Goal: Information Seeking & Learning: Learn about a topic

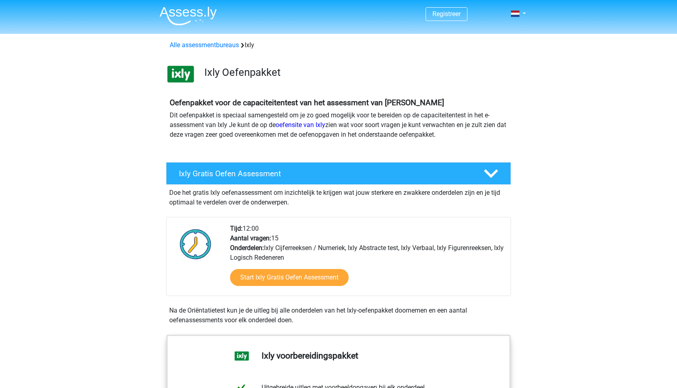
scroll to position [30, 0]
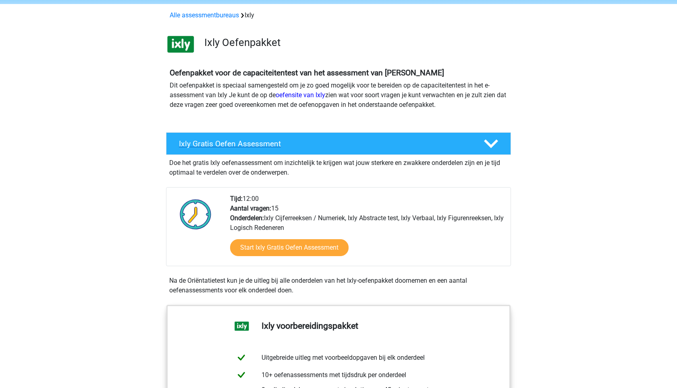
click at [304, 147] on h4 "Ixly Gratis Oefen Assessment" at bounding box center [325, 143] width 292 height 9
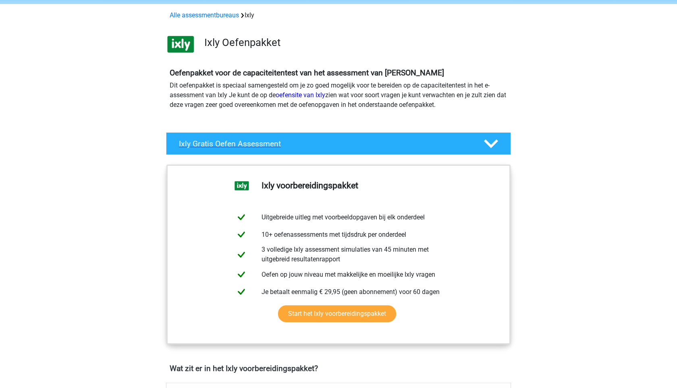
click at [304, 146] on h4 "Ixly Gratis Oefen Assessment" at bounding box center [325, 143] width 292 height 9
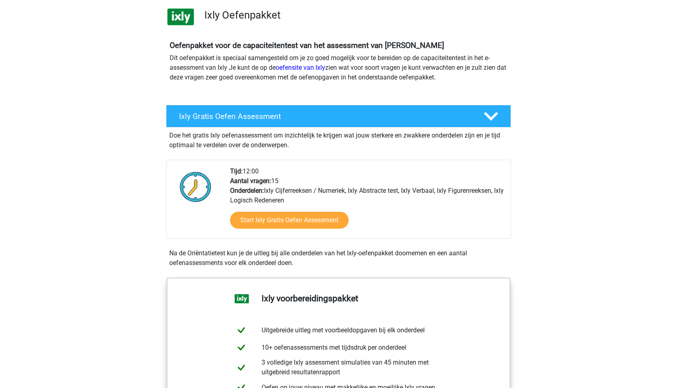
scroll to position [72, 0]
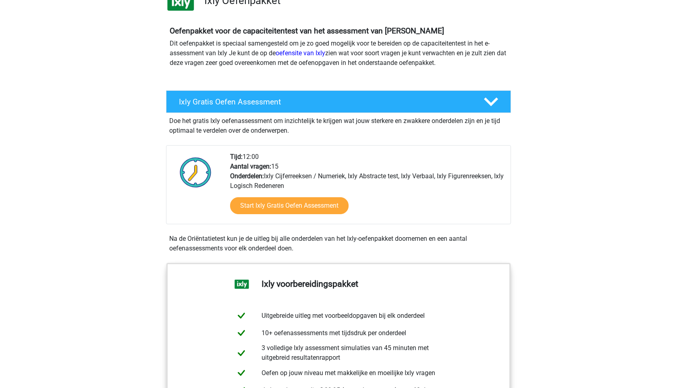
drag, startPoint x: 307, startPoint y: 250, endPoint x: 172, endPoint y: 235, distance: 136.2
click at [172, 235] on div "Na de Oriëntatietest kun je de uitleg bij alle onderdelen van het Ixly-oefenpak…" at bounding box center [338, 243] width 345 height 19
drag, startPoint x: 172, startPoint y: 235, endPoint x: 278, endPoint y: 253, distance: 107.6
click at [278, 253] on div "Doe het gratis Ixly oefenassessment om inzichtelijk te krijgen wat jouw sterker…" at bounding box center [338, 185] width 345 height 144
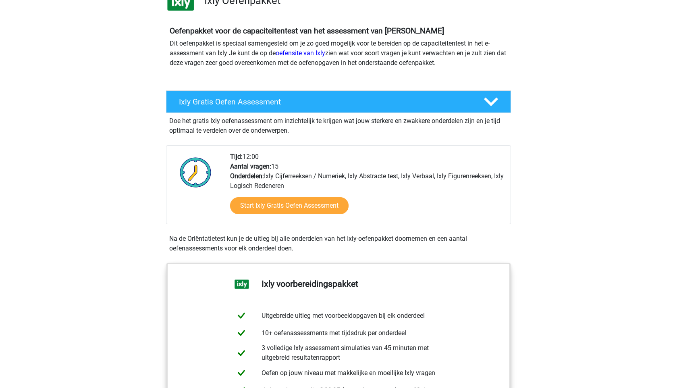
click at [278, 253] on div "Doe het gratis Ixly oefenassessment om inzichtelijk te krijgen wat jouw sterker…" at bounding box center [338, 185] width 345 height 144
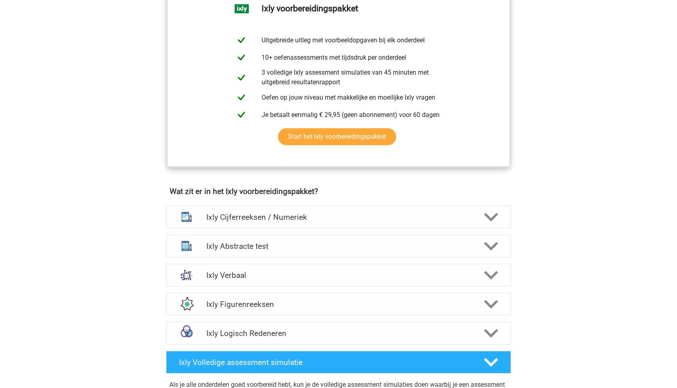
scroll to position [426, 0]
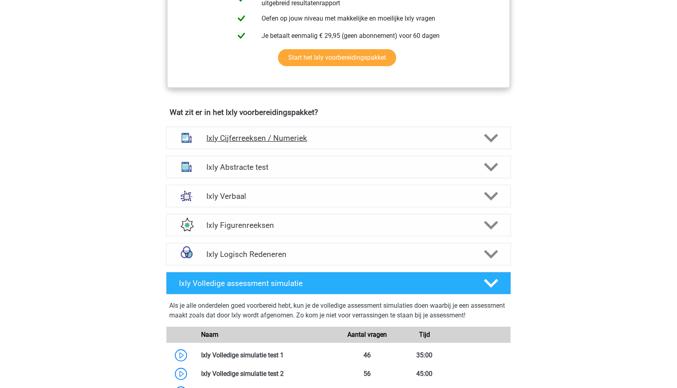
click at [270, 139] on h4 "Ixly Cijferreeksen / Numeriek" at bounding box center [338, 137] width 264 height 9
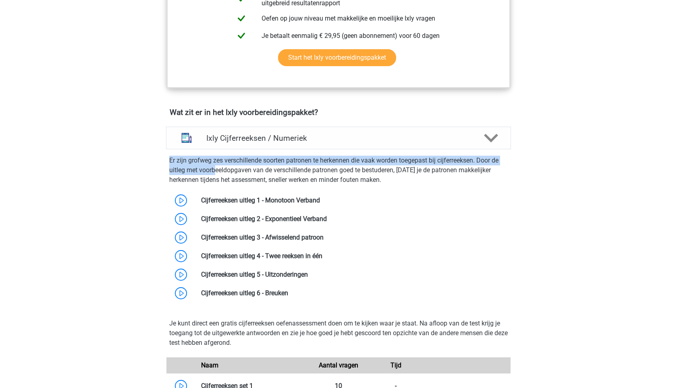
drag, startPoint x: 162, startPoint y: 159, endPoint x: 216, endPoint y: 170, distance: 55.2
click at [216, 170] on div "Ixly Cijferreeksen / Numeriek Er zijn grofweg zes verschillende soorten patrone…" at bounding box center [339, 366] width 364 height 479
click at [216, 170] on p "Er zijn grofweg zes verschillende soorten patronen te herkennen die vaak worden…" at bounding box center [338, 170] width 339 height 29
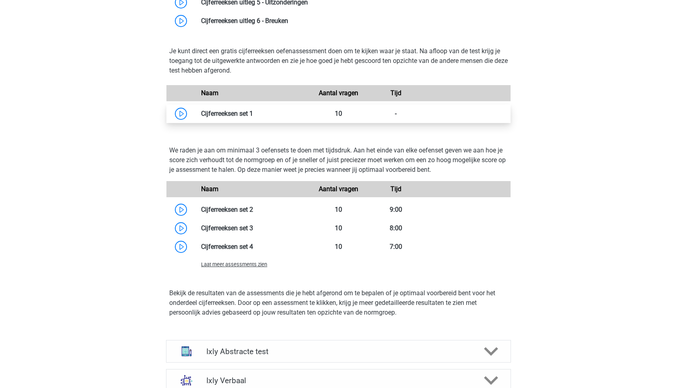
scroll to position [742, 0]
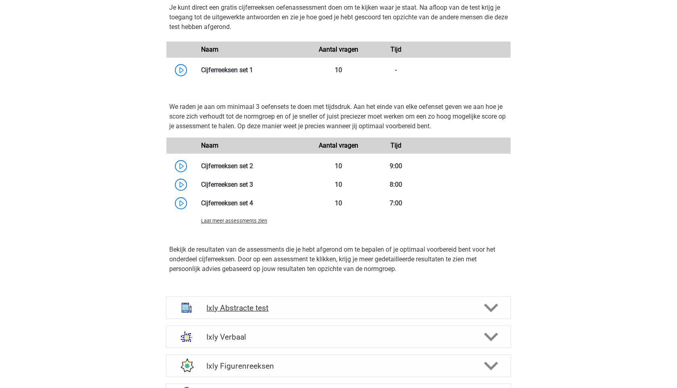
click at [389, 301] on div "Ixly Abstracte test" at bounding box center [338, 307] width 345 height 23
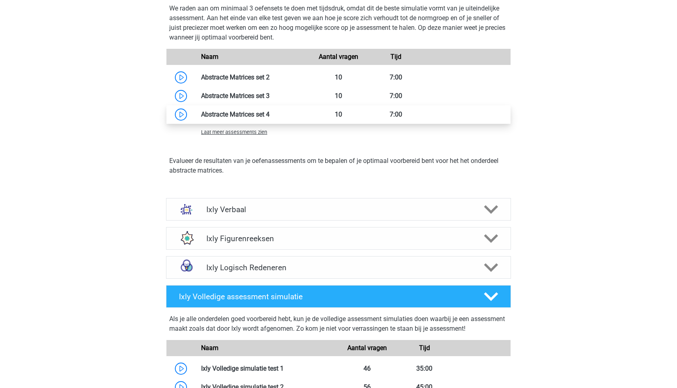
scroll to position [1297, 0]
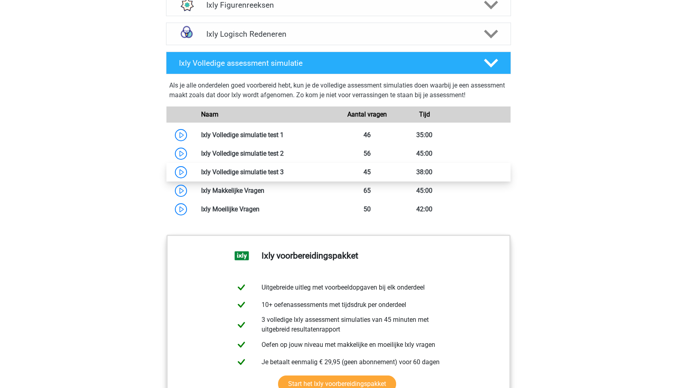
scroll to position [1500, 0]
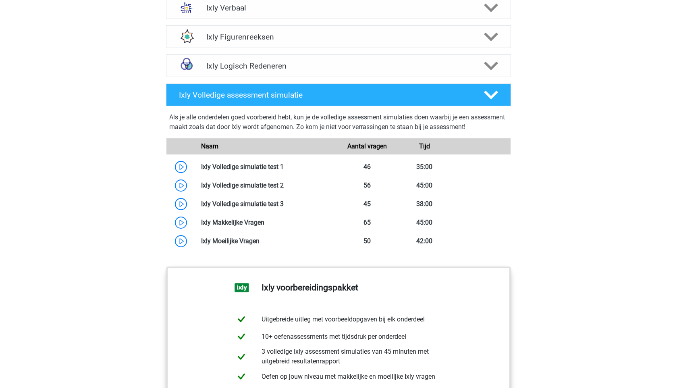
click at [489, 123] on div "Als je alle onderdelen goed voorbereid hebt, kun je de volledige assessment sim…" at bounding box center [338, 123] width 339 height 23
drag, startPoint x: 511, startPoint y: 127, endPoint x: 229, endPoint y: 141, distance: 282.5
click at [229, 141] on div "Als je alle onderdelen goed voorbereid hebt, kun je de volledige assessment sim…" at bounding box center [339, 179] width 352 height 141
click at [229, 141] on div "Naam Aantal vragen Tijd" at bounding box center [338, 146] width 344 height 16
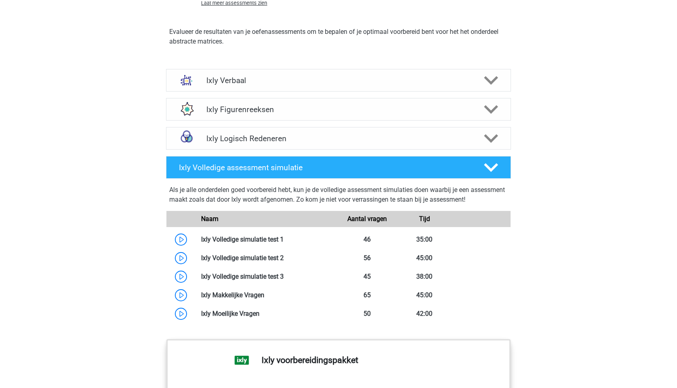
scroll to position [1426, 0]
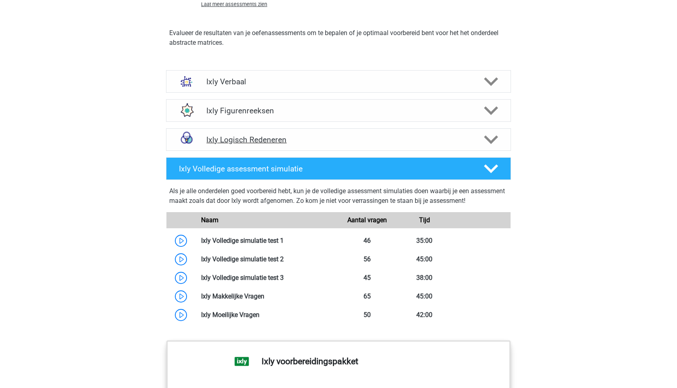
click at [253, 128] on div "Ixly Logisch Redeneren" at bounding box center [338, 139] width 345 height 23
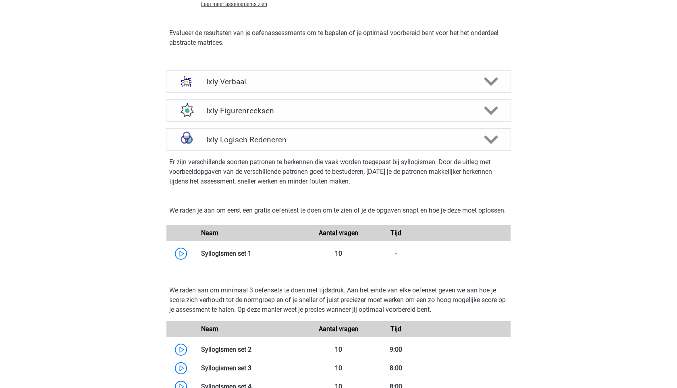
click at [253, 143] on h4 "Ixly Logisch Redeneren" at bounding box center [338, 139] width 264 height 9
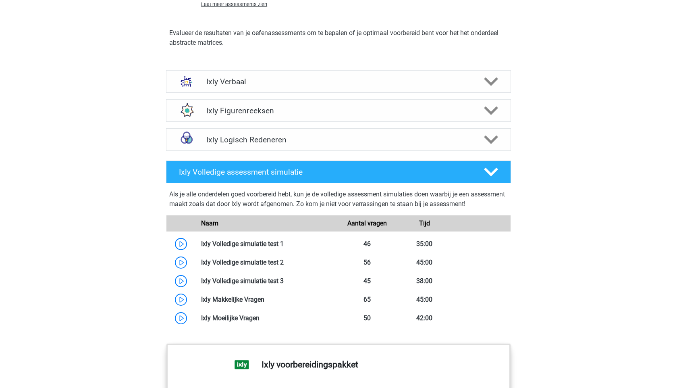
click at [253, 129] on div "Ixly Logisch Redeneren" at bounding box center [338, 139] width 345 height 23
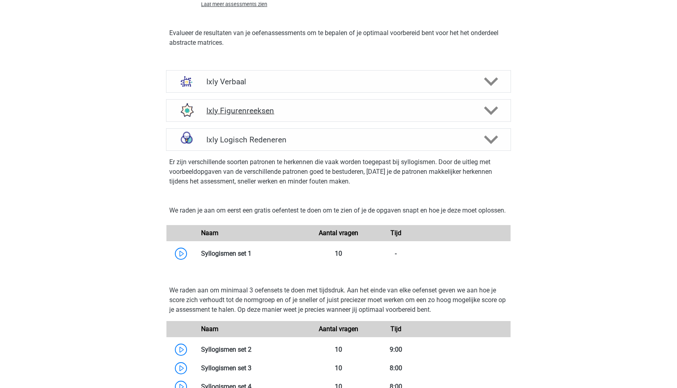
click at [253, 114] on h4 "Ixly Figurenreeksen" at bounding box center [338, 110] width 264 height 9
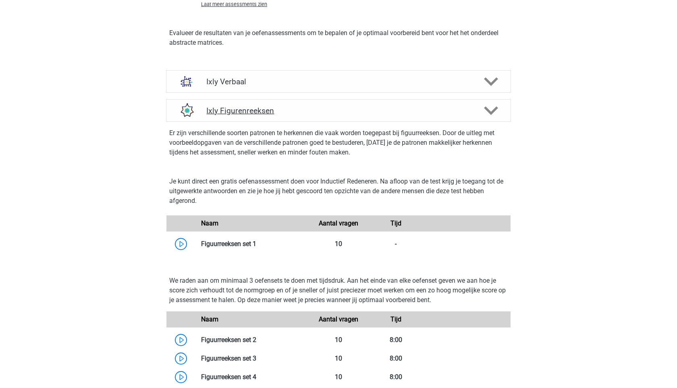
click at [253, 114] on h4 "Ixly Figurenreeksen" at bounding box center [338, 110] width 264 height 9
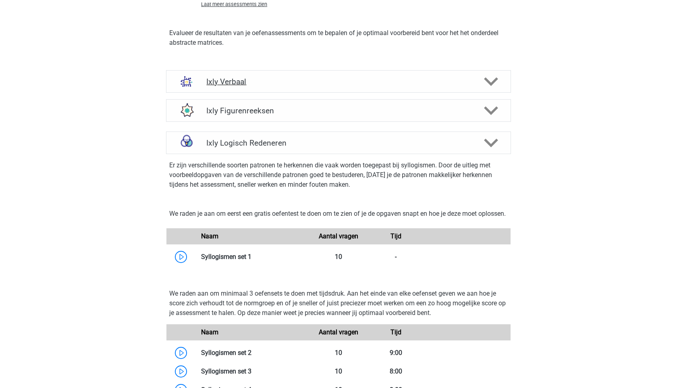
click at [252, 82] on h4 "Ixly Verbaal" at bounding box center [338, 81] width 264 height 9
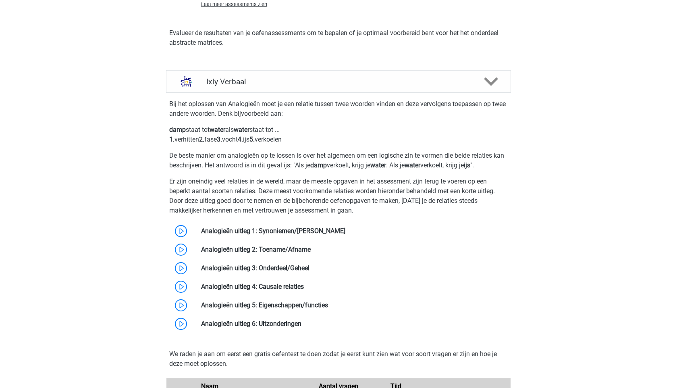
click at [251, 82] on h4 "Ixly Verbaal" at bounding box center [338, 81] width 264 height 9
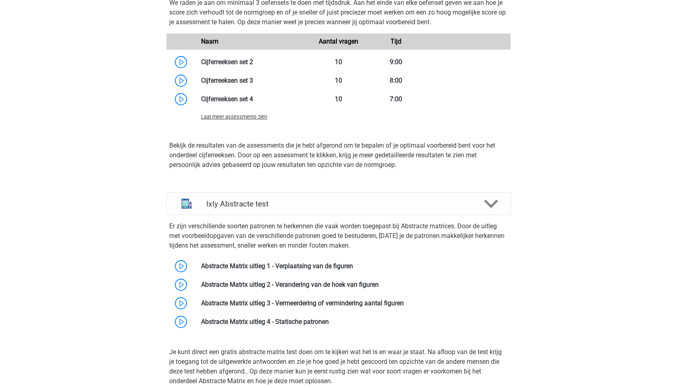
scroll to position [820, 0]
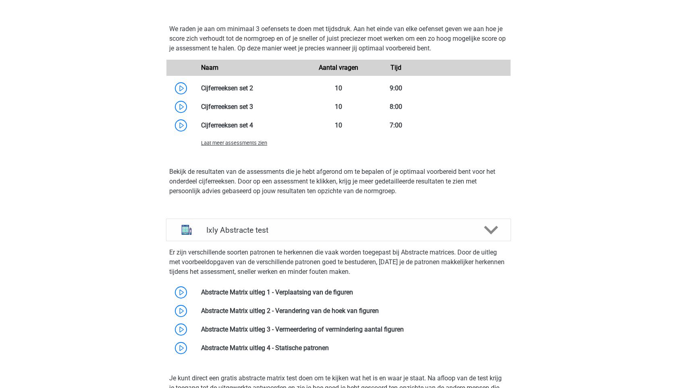
click at [269, 220] on div "Ixly Abstracte test" at bounding box center [338, 229] width 345 height 23
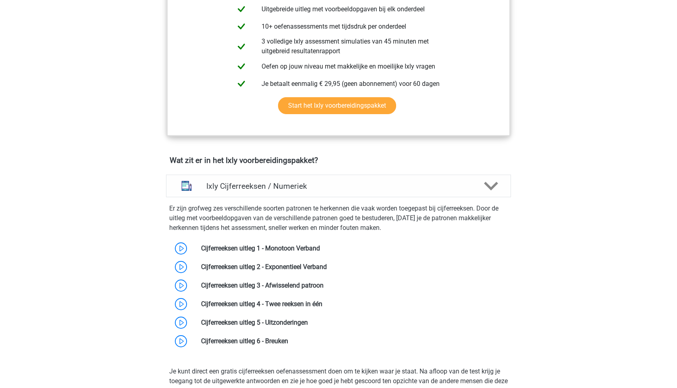
scroll to position [374, 0]
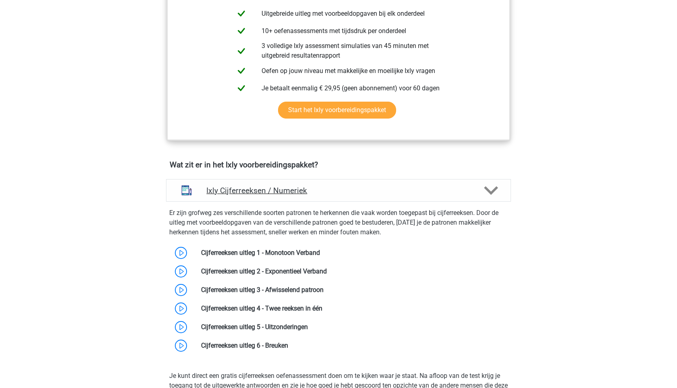
click at [281, 194] on h4 "Ixly Cijferreeksen / Numeriek" at bounding box center [338, 190] width 264 height 9
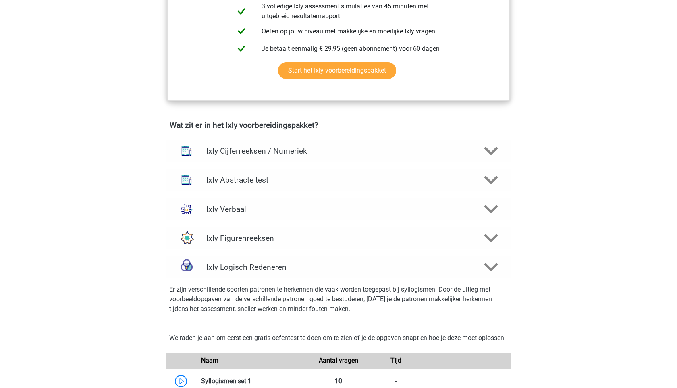
scroll to position [340, 0]
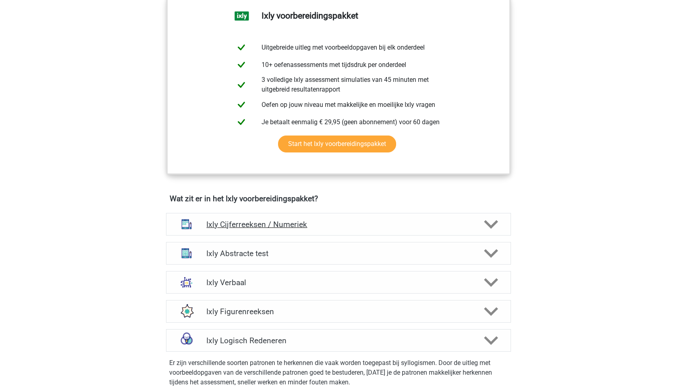
click at [241, 230] on div "Ixly Cijferreeksen / Numeriek" at bounding box center [338, 224] width 345 height 23
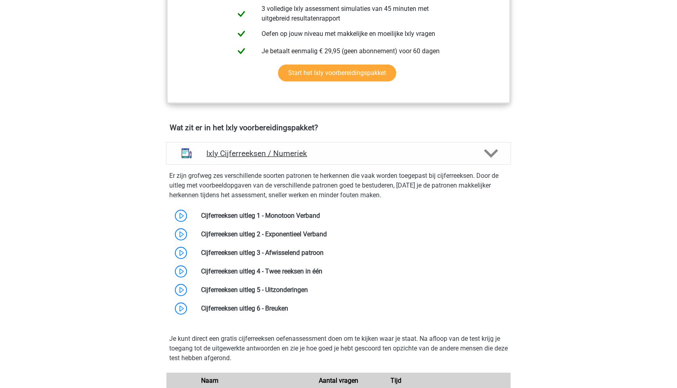
scroll to position [420, 0]
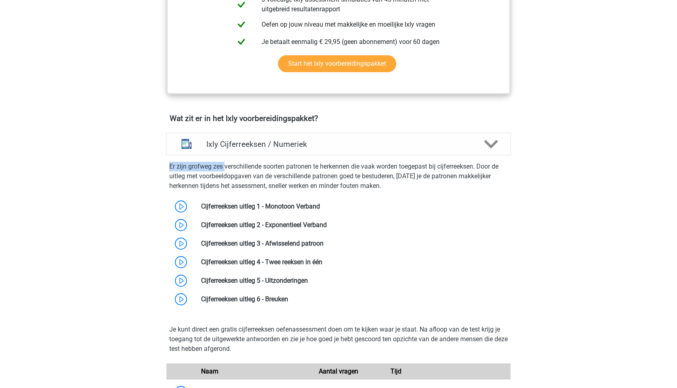
drag, startPoint x: 166, startPoint y: 167, endPoint x: 268, endPoint y: 173, distance: 101.4
click at [268, 173] on div "Er zijn grofweg zes verschillende soorten patronen te herkennen die vaak worden…" at bounding box center [339, 233] width 352 height 150
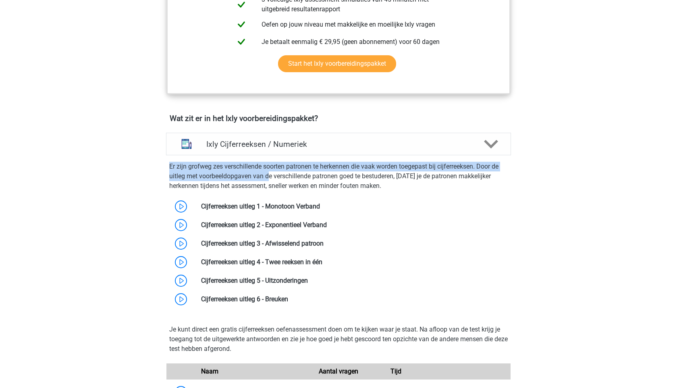
click at [268, 173] on p "Er zijn grofweg zes verschillende soorten patronen te herkennen die vaak worden…" at bounding box center [338, 176] width 339 height 29
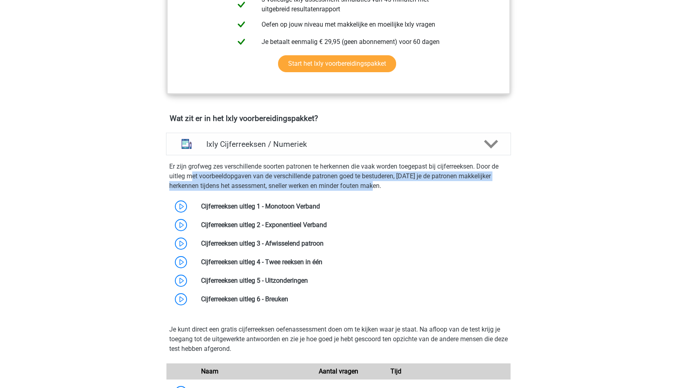
drag, startPoint x: 401, startPoint y: 187, endPoint x: 194, endPoint y: 177, distance: 207.9
click at [194, 177] on p "Er zijn grofweg zes verschillende soorten patronen te herkennen die vaak worden…" at bounding box center [338, 176] width 339 height 29
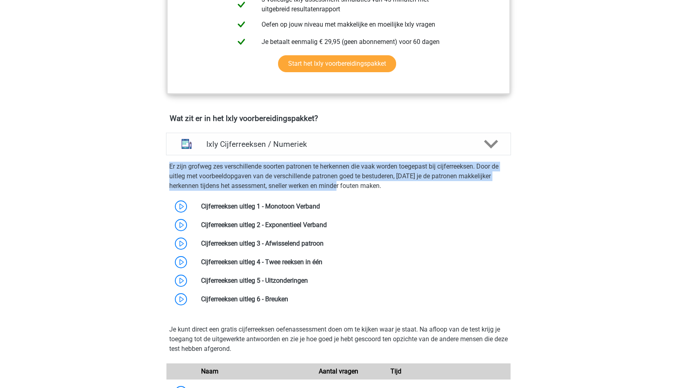
drag, startPoint x: 166, startPoint y: 170, endPoint x: 350, endPoint y: 188, distance: 185.1
click at [350, 188] on div "Er zijn grofweg zes verschillende soorten patronen te herkennen die vaak worden…" at bounding box center [339, 233] width 352 height 150
click at [350, 188] on p "Er zijn grofweg zes verschillende soorten patronen te herkennen die vaak worden…" at bounding box center [338, 176] width 339 height 29
drag, startPoint x: 395, startPoint y: 191, endPoint x: 149, endPoint y: 161, distance: 248.6
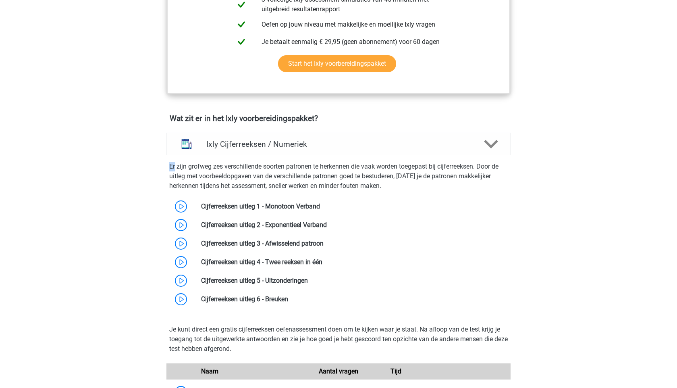
click at [352, 186] on p "Er zijn grofweg zes verschillende soorten patronen te herkennen die vaak worden…" at bounding box center [338, 176] width 339 height 29
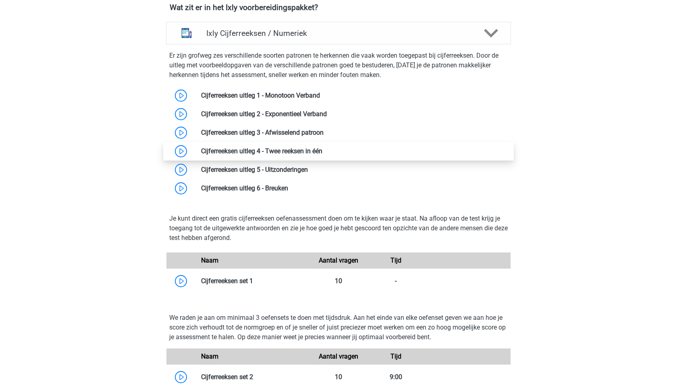
scroll to position [602, 0]
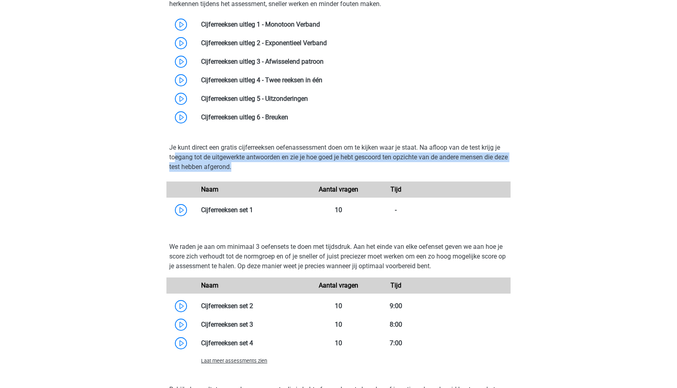
drag, startPoint x: 289, startPoint y: 174, endPoint x: 167, endPoint y: 150, distance: 124.5
click at [167, 150] on div "Je kunt direct een gratis cijferreeksen oefenassessment doen om te kijken waar …" at bounding box center [338, 160] width 351 height 35
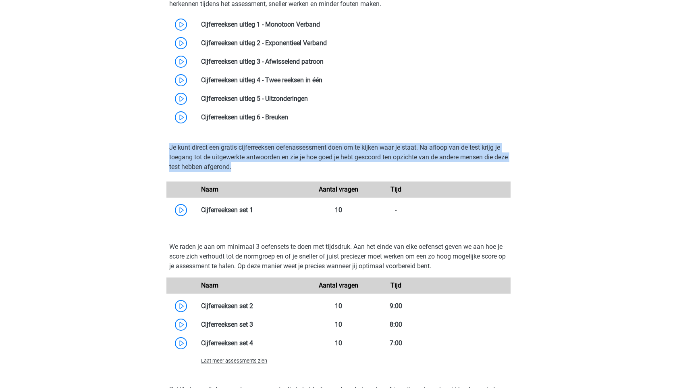
click at [167, 150] on div "Je kunt direct een gratis cijferreeksen oefenassessment doen om te kijken waar …" at bounding box center [338, 160] width 351 height 35
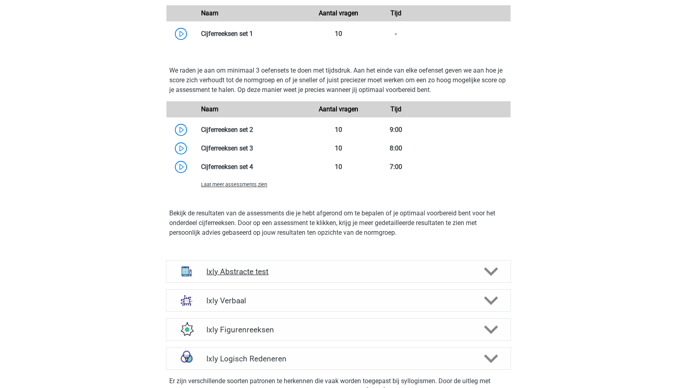
click at [283, 267] on h4 "Ixly Abstracte test" at bounding box center [338, 271] width 264 height 9
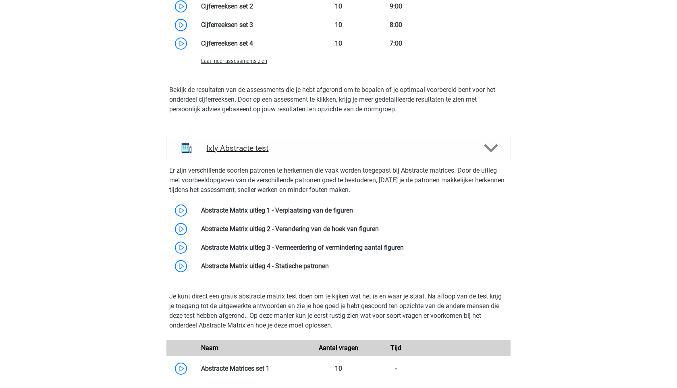
scroll to position [992, 0]
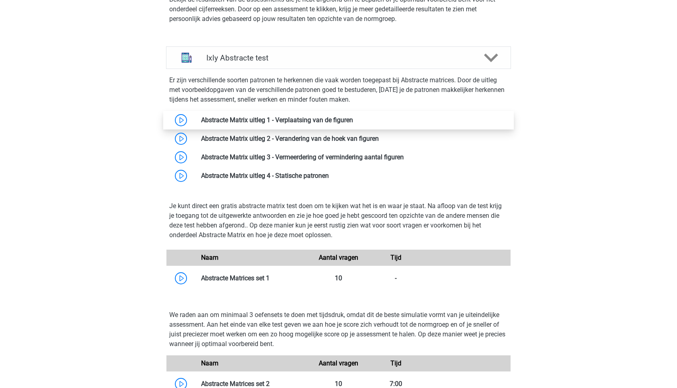
drag, startPoint x: 354, startPoint y: 187, endPoint x: 210, endPoint y: 121, distance: 158.7
click at [210, 121] on div "Er zijn verschillende soorten patronen te herkennen die vaak worden toegepast b…" at bounding box center [339, 130] width 352 height 123
click at [117, 140] on div "Registreer Nederlands" at bounding box center [338, 258] width 677 height 2500
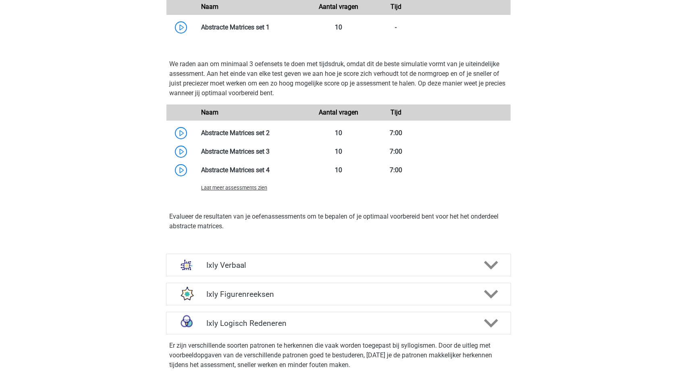
scroll to position [1269, 0]
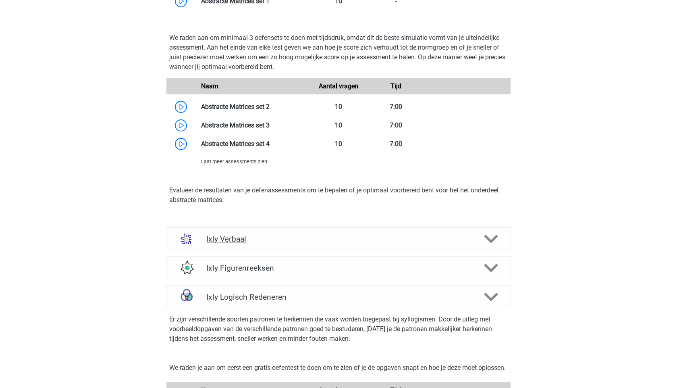
click at [202, 229] on div "Ixly Verbaal" at bounding box center [338, 238] width 345 height 23
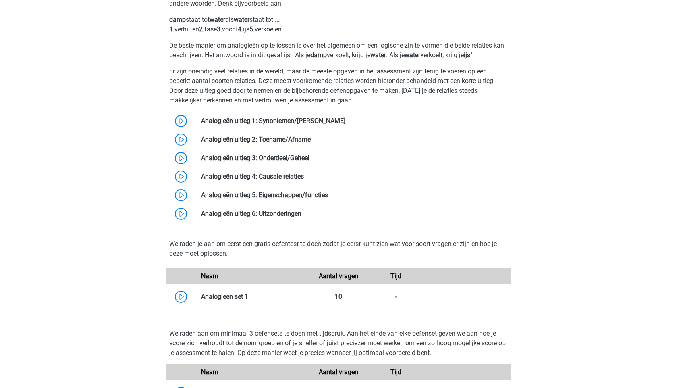
scroll to position [1536, 0]
